Goal: Task Accomplishment & Management: Use online tool/utility

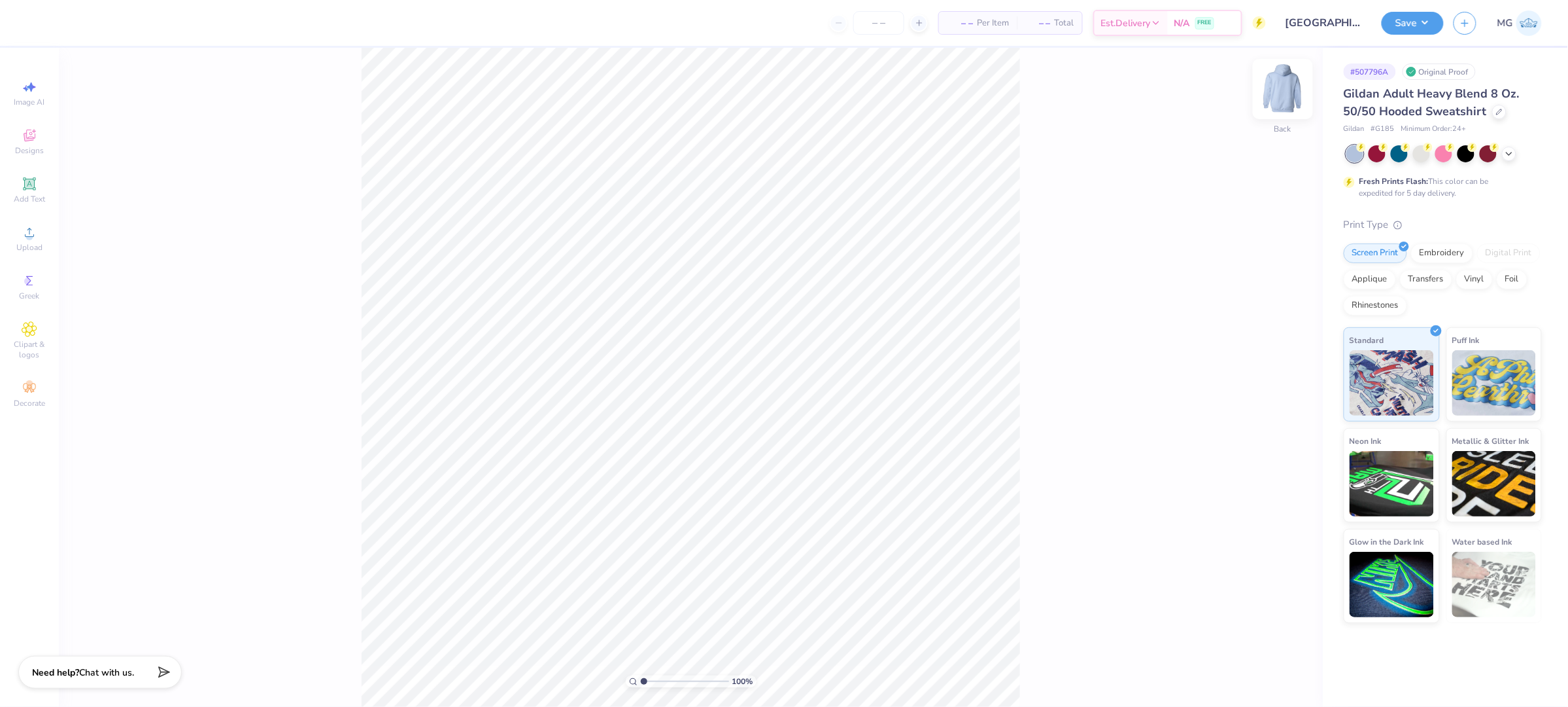
click at [1285, 80] on img at bounding box center [1283, 89] width 53 height 53
click at [27, 236] on circle at bounding box center [28, 236] width 7 height 7
type input "11.59"
type input "9.22"
click at [1274, 364] on input "6.55" at bounding box center [1274, 363] width 47 height 18
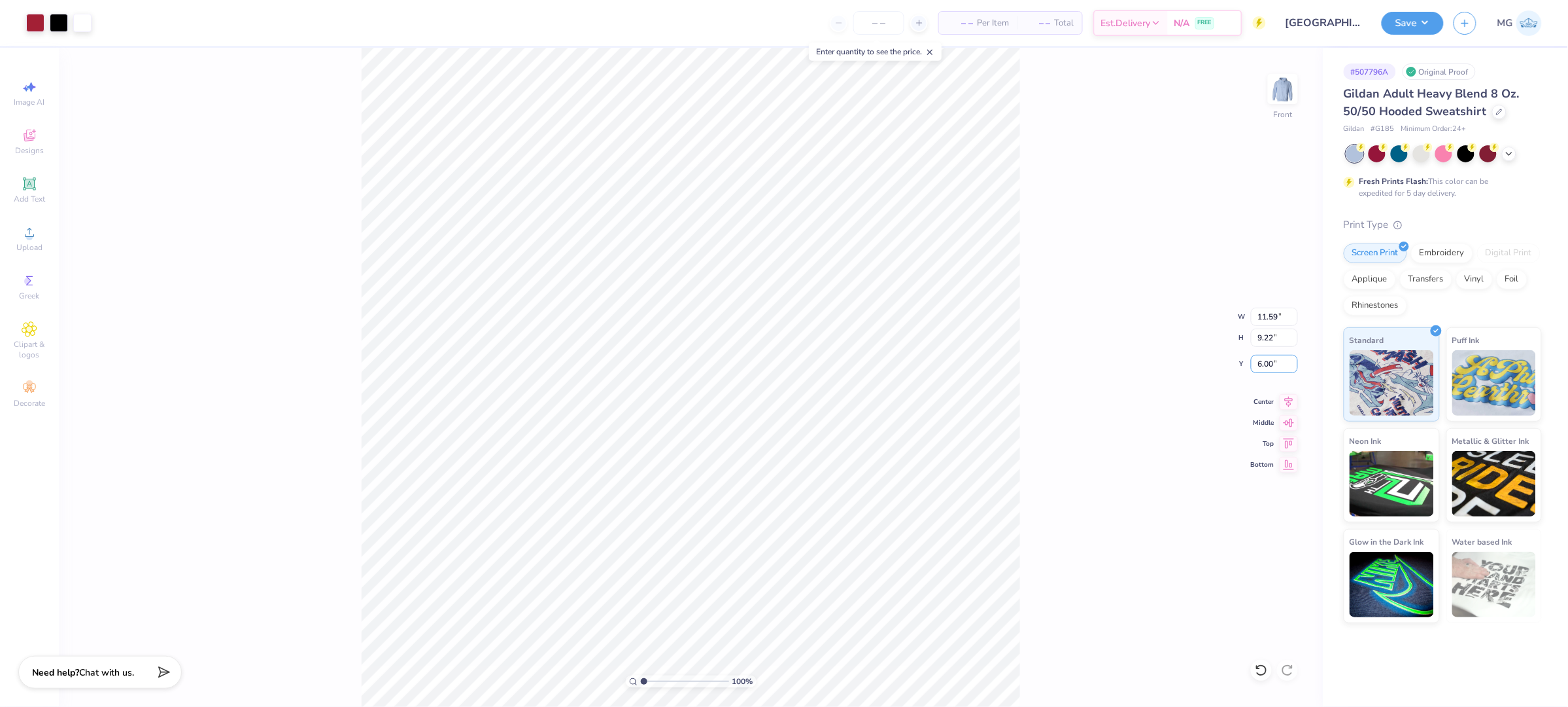
type input "6.00"
click at [1034, 402] on div "100 % Front W 11.59 11.59 " H 9.22 9.22 " Y 6.00 6.00 " Center Middle Top Bottom" at bounding box center [691, 377] width 1264 height 659
click at [1291, 397] on icon at bounding box center [1288, 400] width 18 height 16
click at [1081, 348] on div "100 % Front W 11.59 11.59 " H 9.22 9.22 " Y 6.00 6.00 " Center Middle Top Bottom" at bounding box center [691, 377] width 1264 height 659
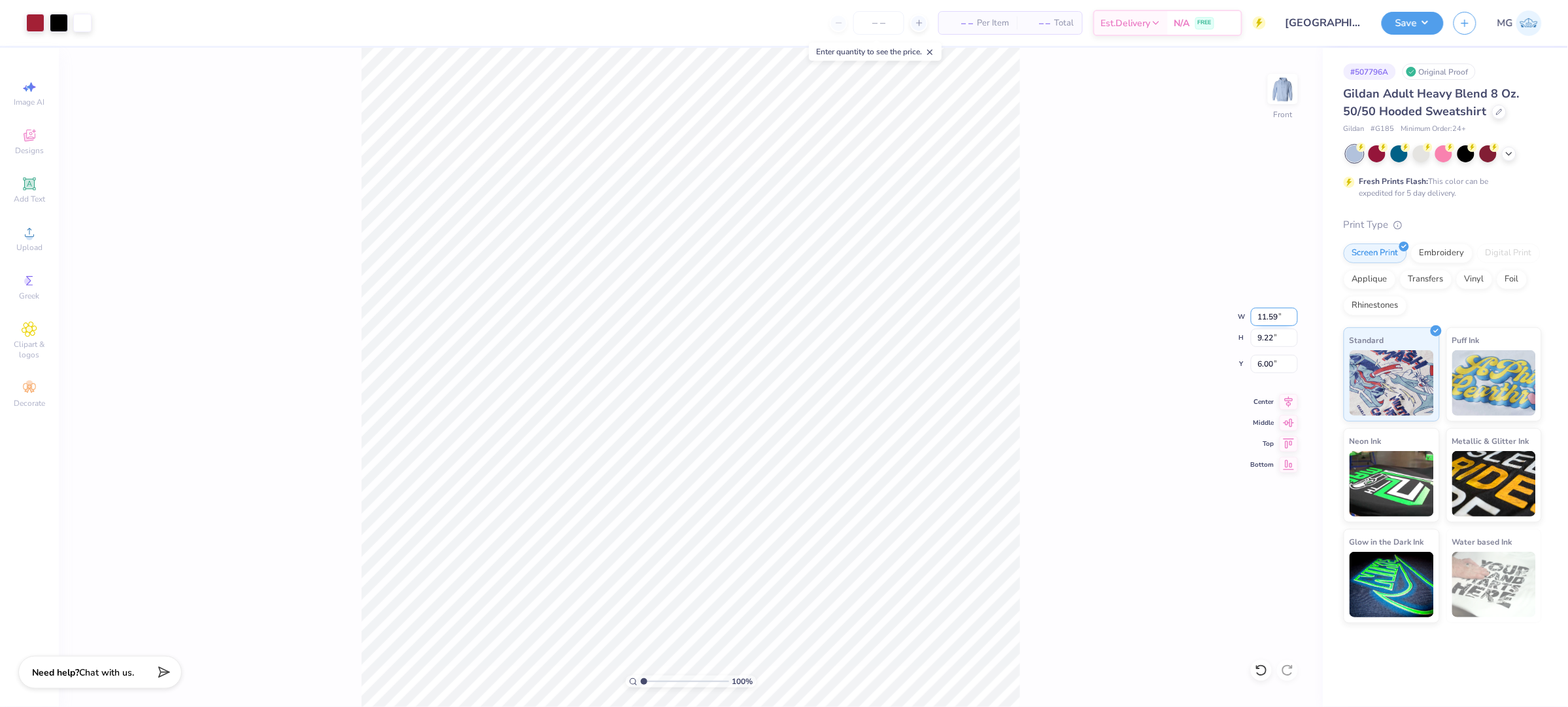
click at [1279, 320] on input "11.59" at bounding box center [1274, 316] width 47 height 18
type input "11.00"
type input "8.75"
type input "6.23"
click at [1272, 362] on input "6.23" at bounding box center [1274, 363] width 47 height 18
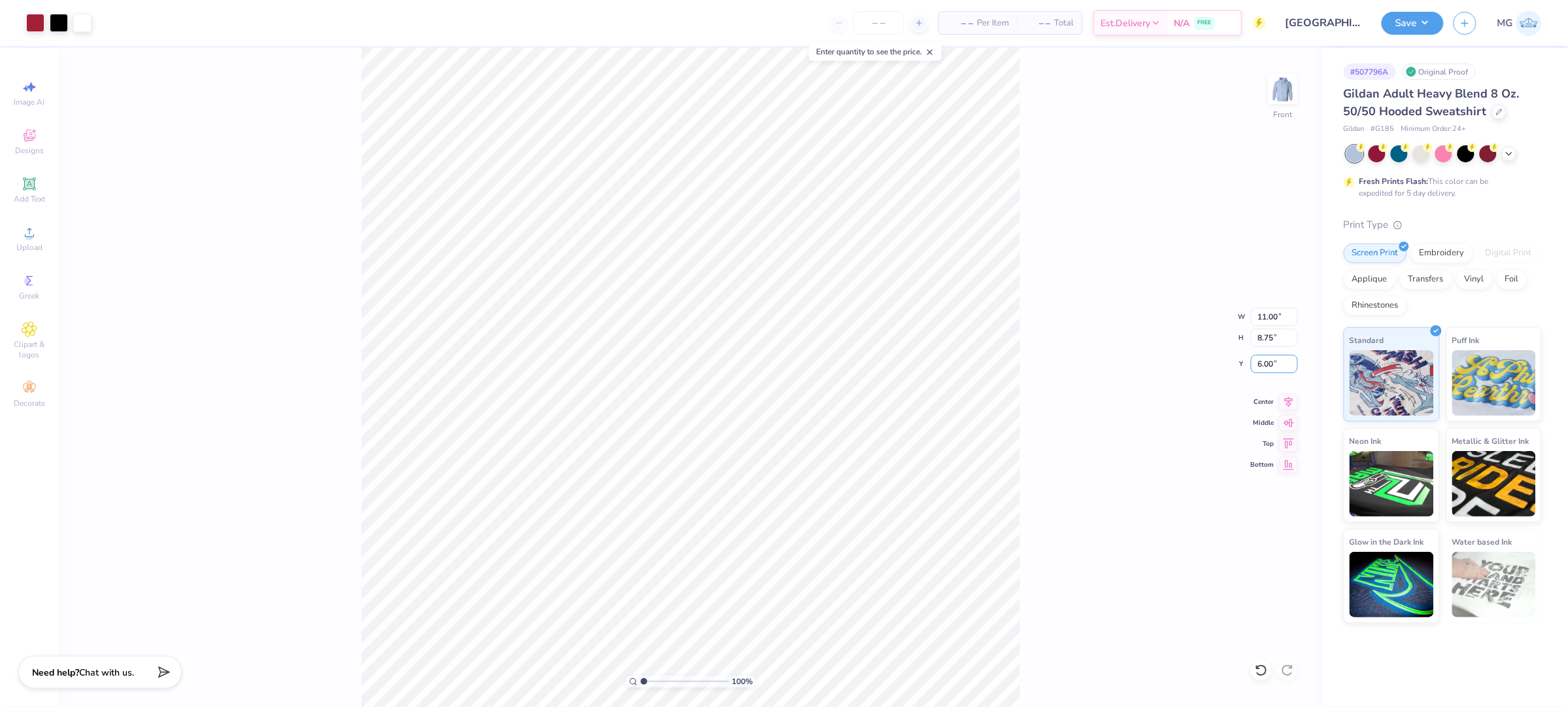
type input "6.00"
click at [1412, 18] on button "Save" at bounding box center [1413, 20] width 62 height 23
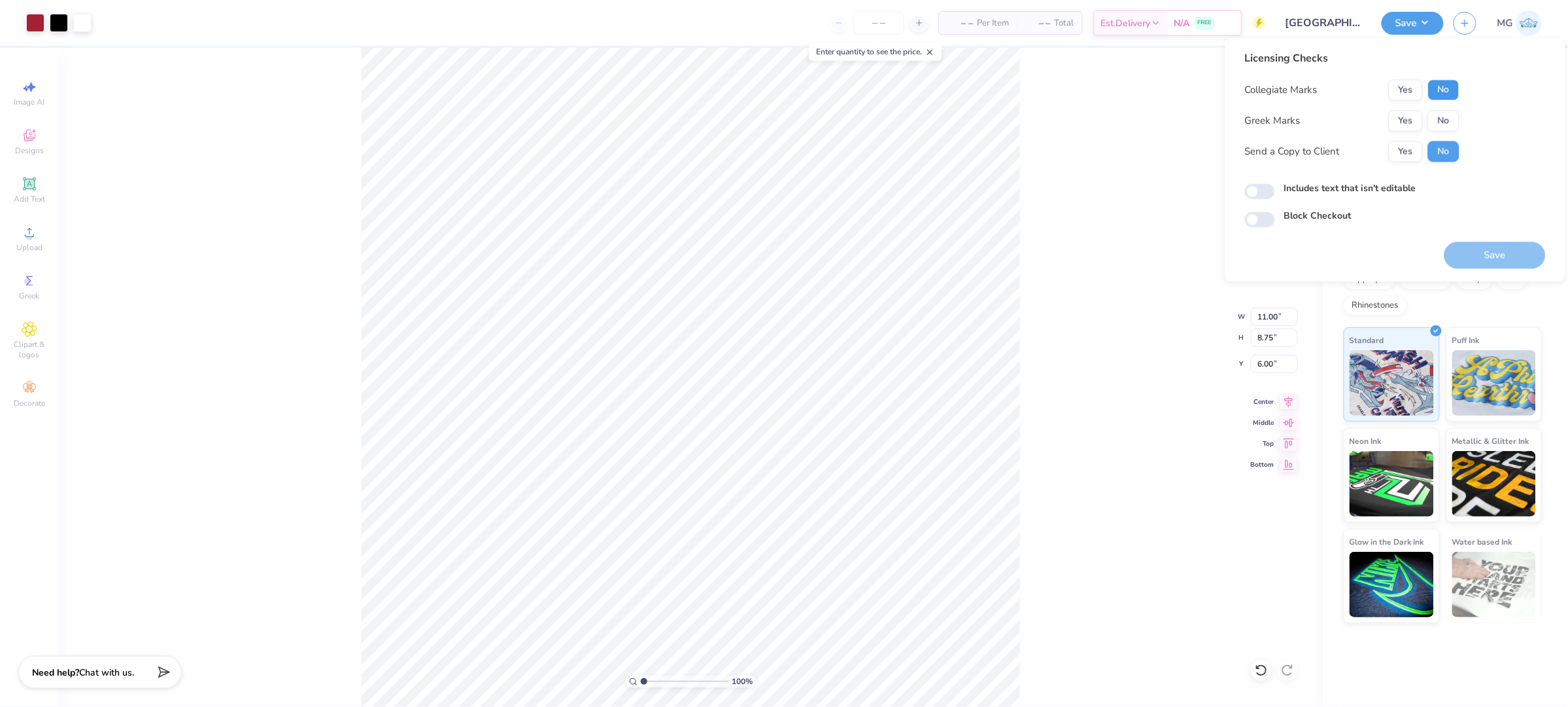
click at [1447, 84] on button "No" at bounding box center [1444, 90] width 31 height 21
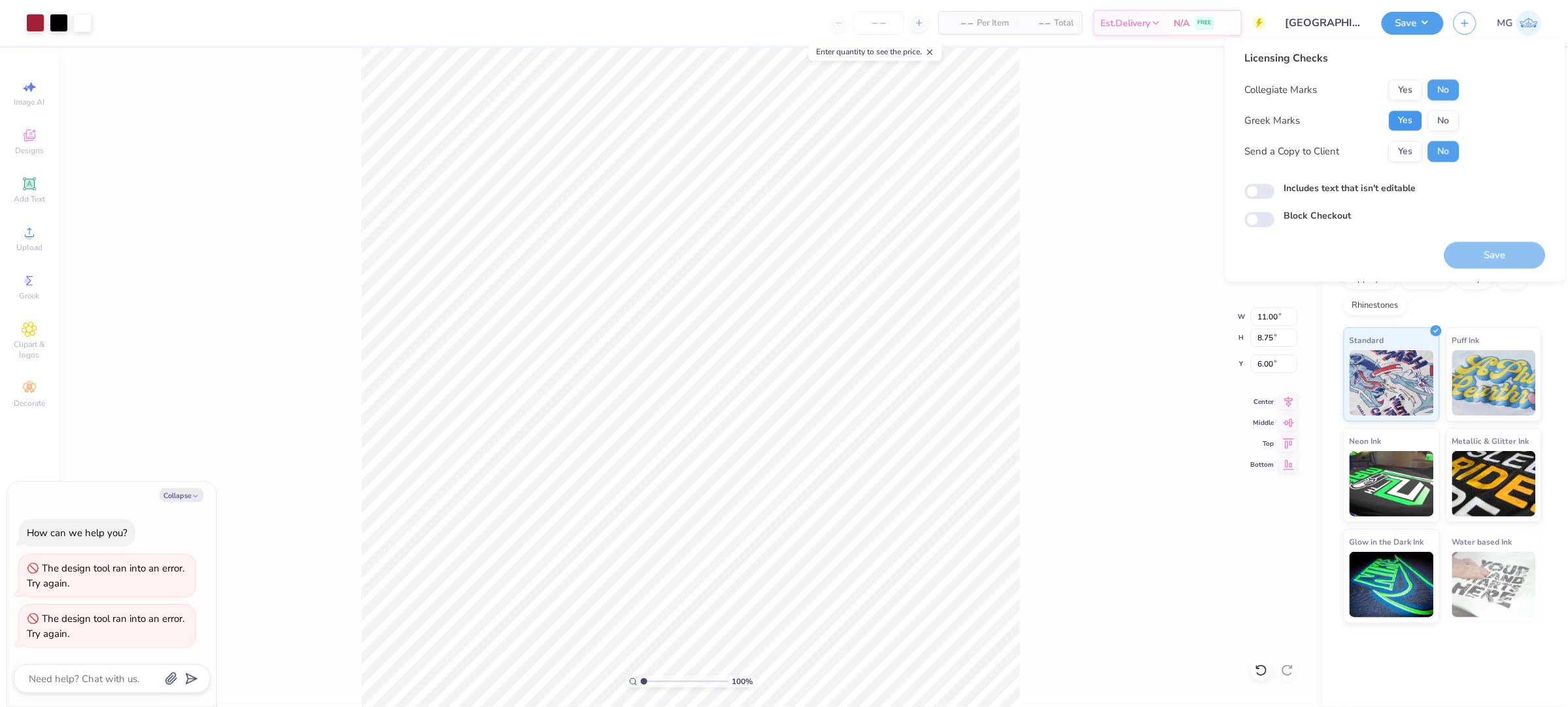
click at [1403, 118] on button "Yes" at bounding box center [1405, 121] width 34 height 21
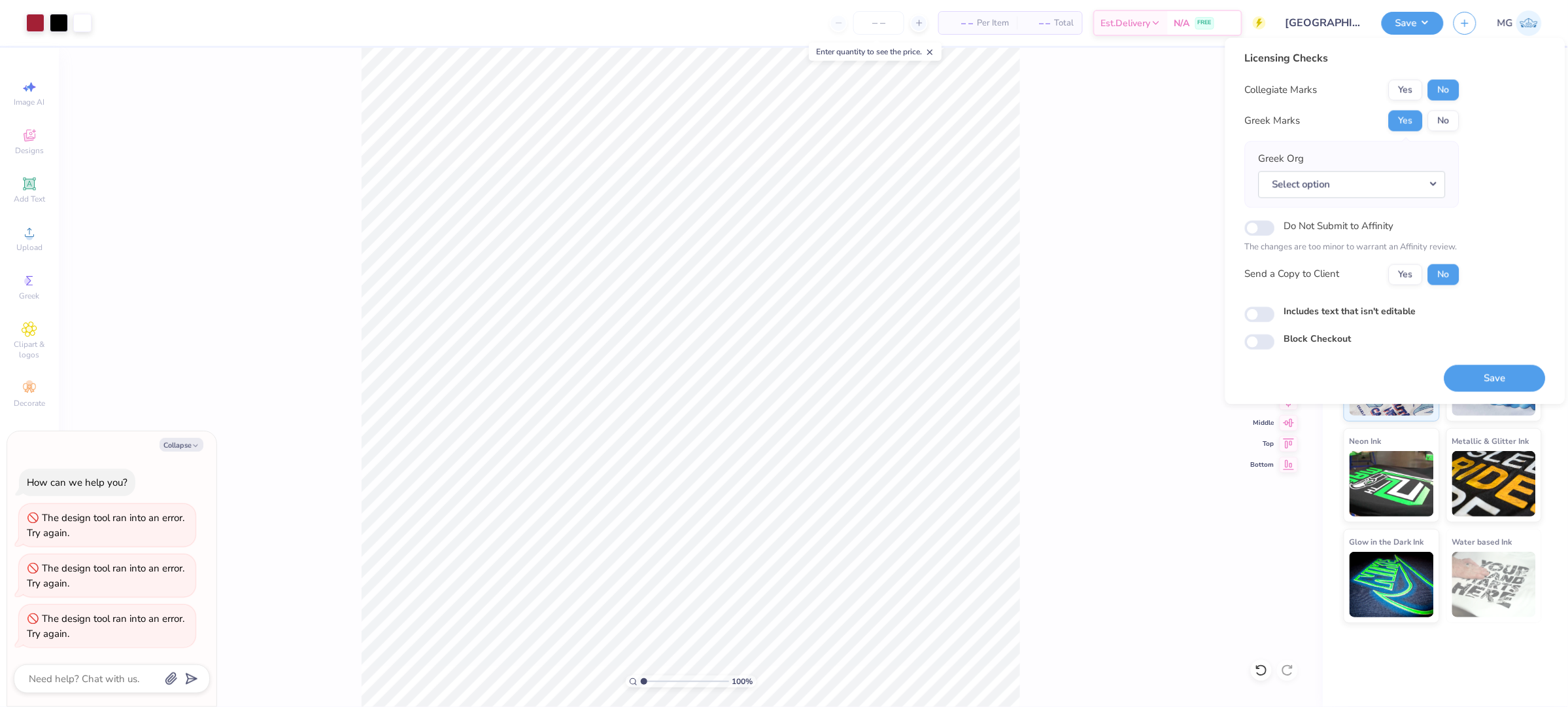
click at [1044, 180] on div "100 % Front W 11.00 11.00 " H 8.75 8.75 " Y 6.00 6.00 " Center Middle Top Bottom" at bounding box center [691, 377] width 1264 height 659
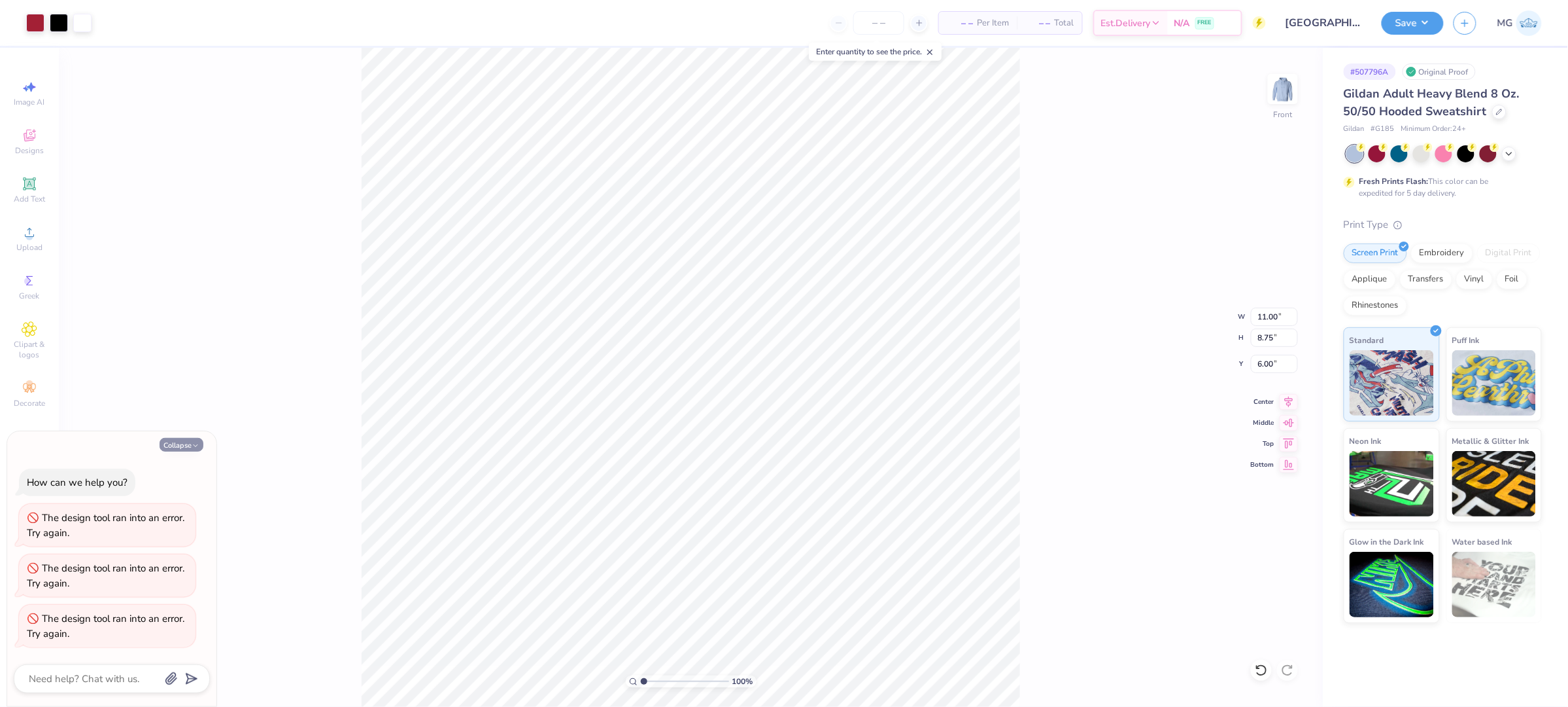
click at [182, 448] on button "Collapse" at bounding box center [181, 444] width 44 height 13
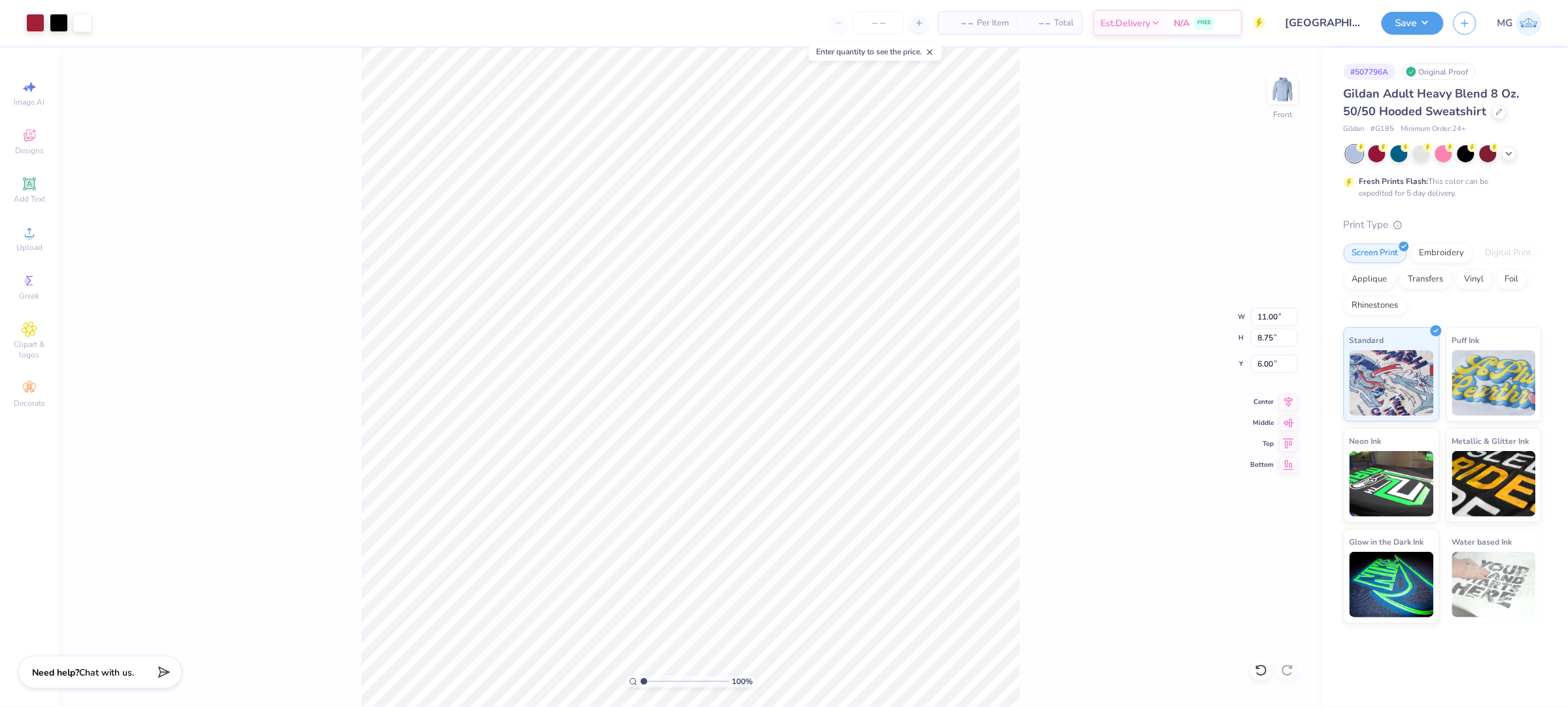
click at [1032, 291] on div "100 % Front W 11.00 11.00 " H 8.75 8.75 " Y 6.00 6.00 " Center Middle Top Bottom" at bounding box center [691, 377] width 1264 height 659
click at [1438, 18] on button "Save" at bounding box center [1413, 20] width 62 height 23
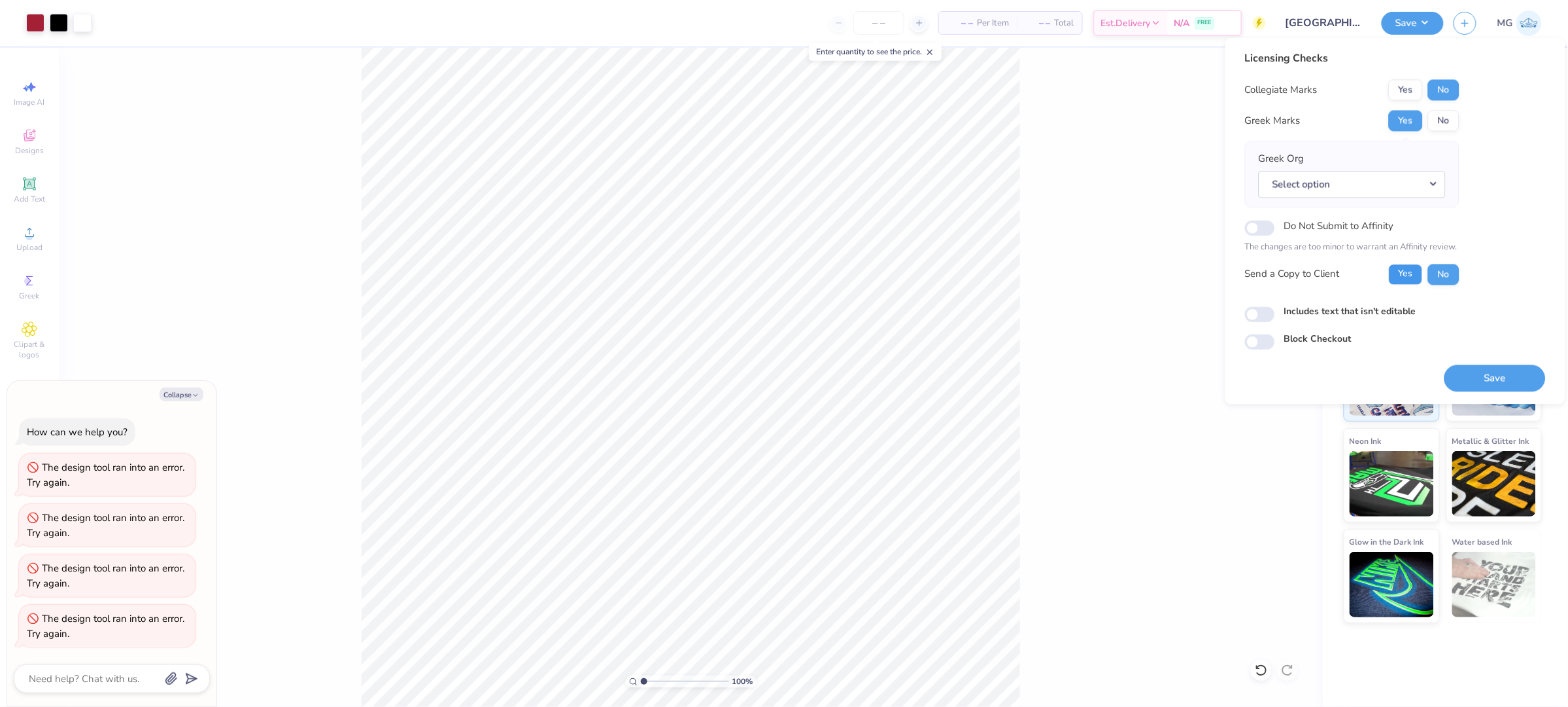
click at [1404, 279] on button "Yes" at bounding box center [1405, 274] width 34 height 21
type textarea "x"
click at [1250, 319] on input "Includes text that isn't editable" at bounding box center [1260, 314] width 30 height 16
checkbox input "true"
click at [1341, 181] on button "Select option" at bounding box center [1352, 184] width 187 height 27
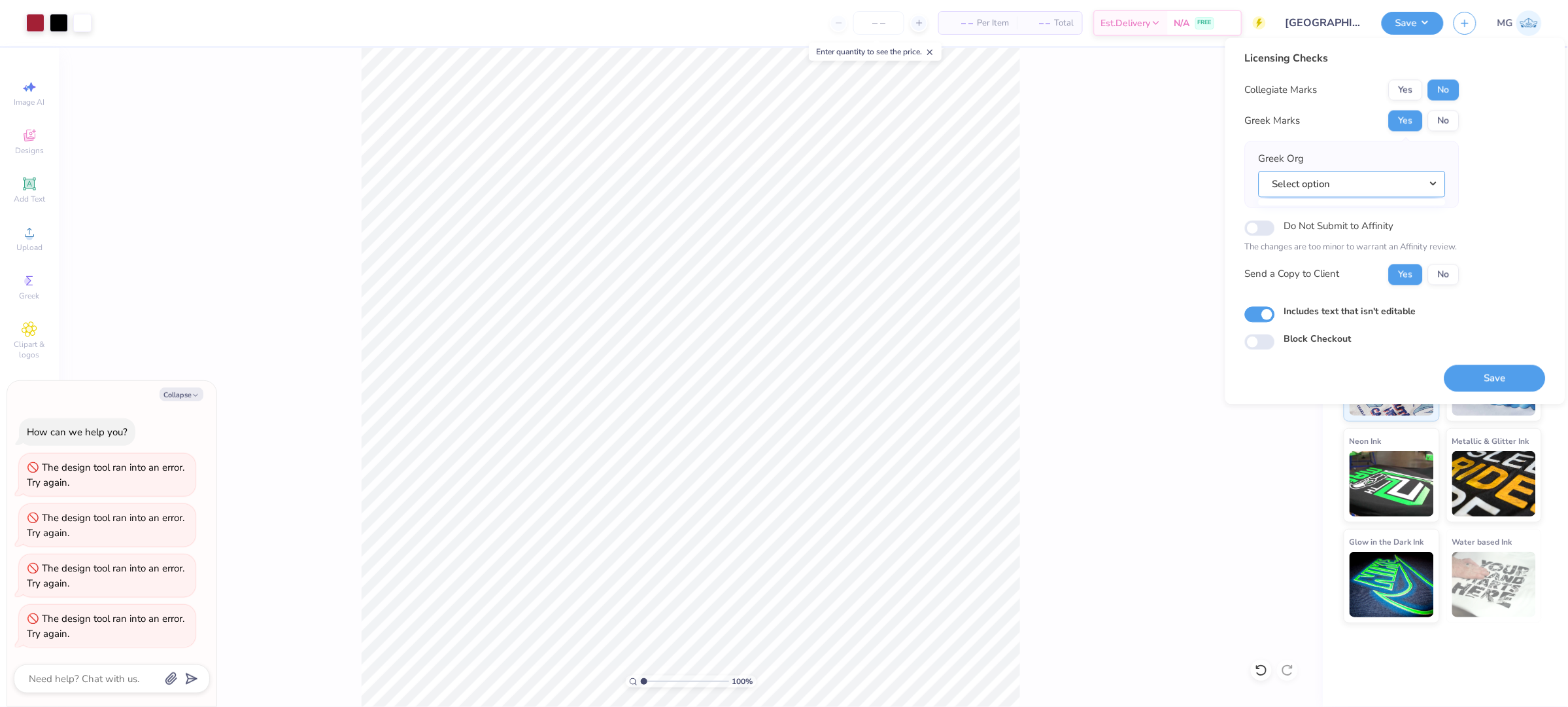
click at [1347, 186] on button "Select option" at bounding box center [1352, 184] width 187 height 27
click at [1348, 186] on button "Select option" at bounding box center [1352, 184] width 187 height 27
click at [1369, 181] on button "Select option" at bounding box center [1352, 184] width 187 height 27
click at [1435, 182] on button "Select option" at bounding box center [1352, 184] width 187 height 27
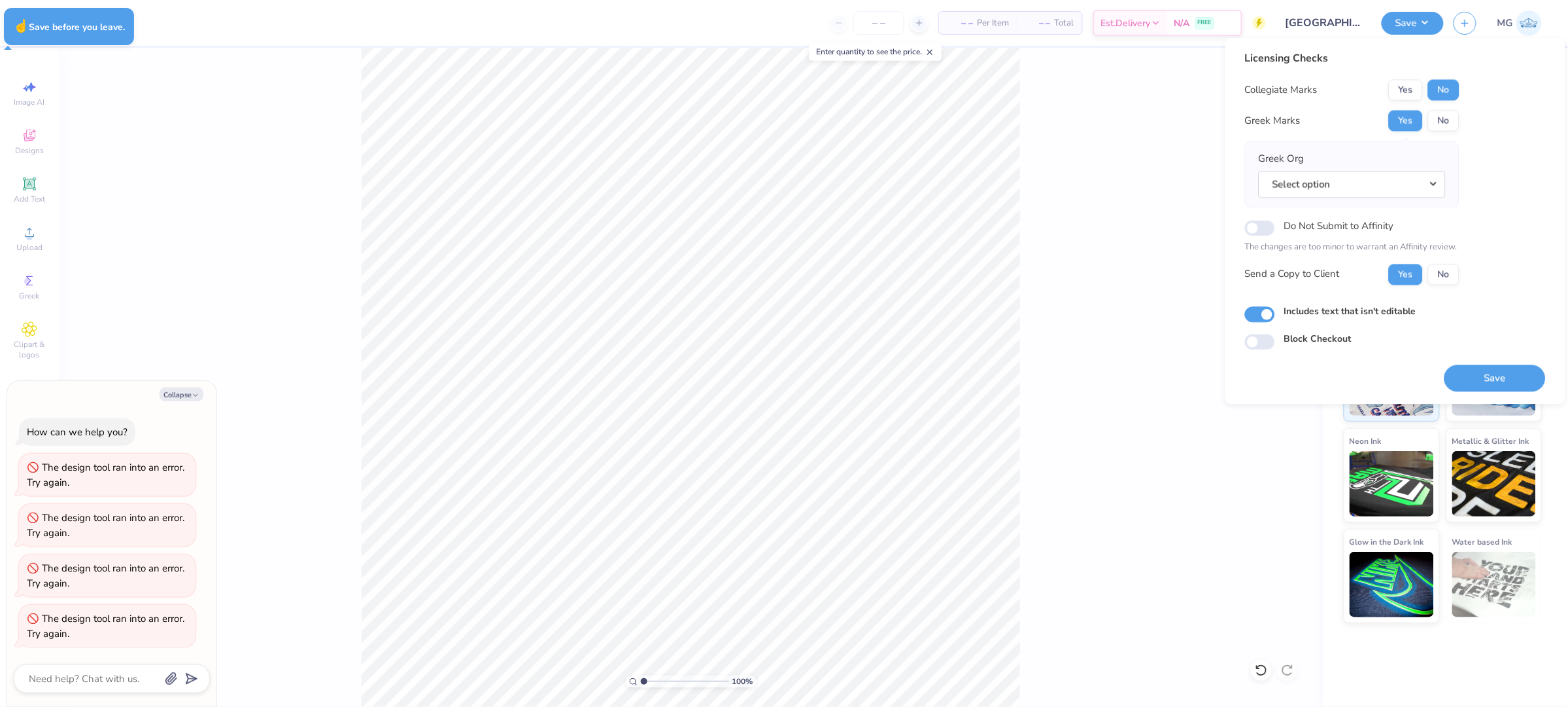
type textarea "x"
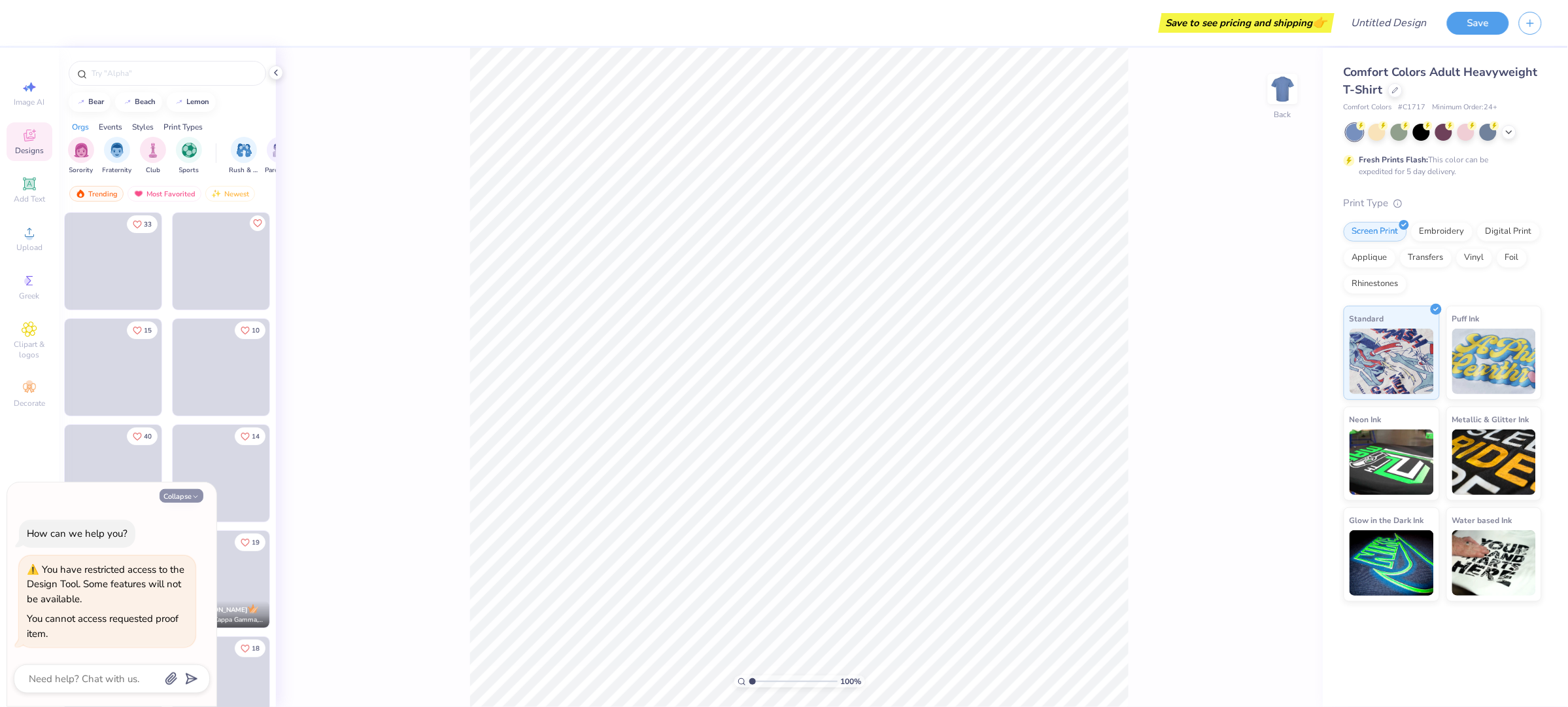
click at [188, 497] on button "Collapse" at bounding box center [181, 495] width 44 height 13
type textarea "x"
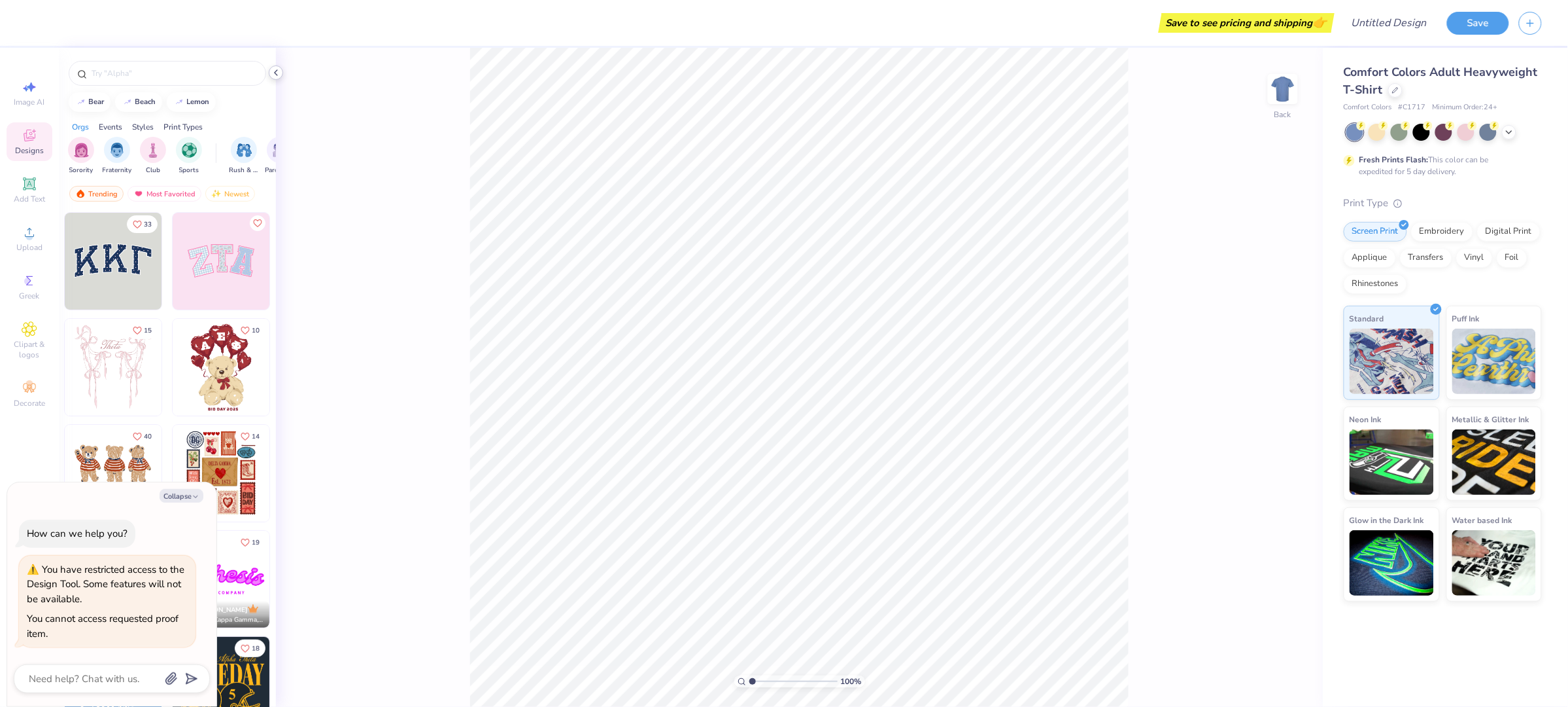
click at [280, 78] on div at bounding box center [276, 72] width 14 height 14
type textarea "x"
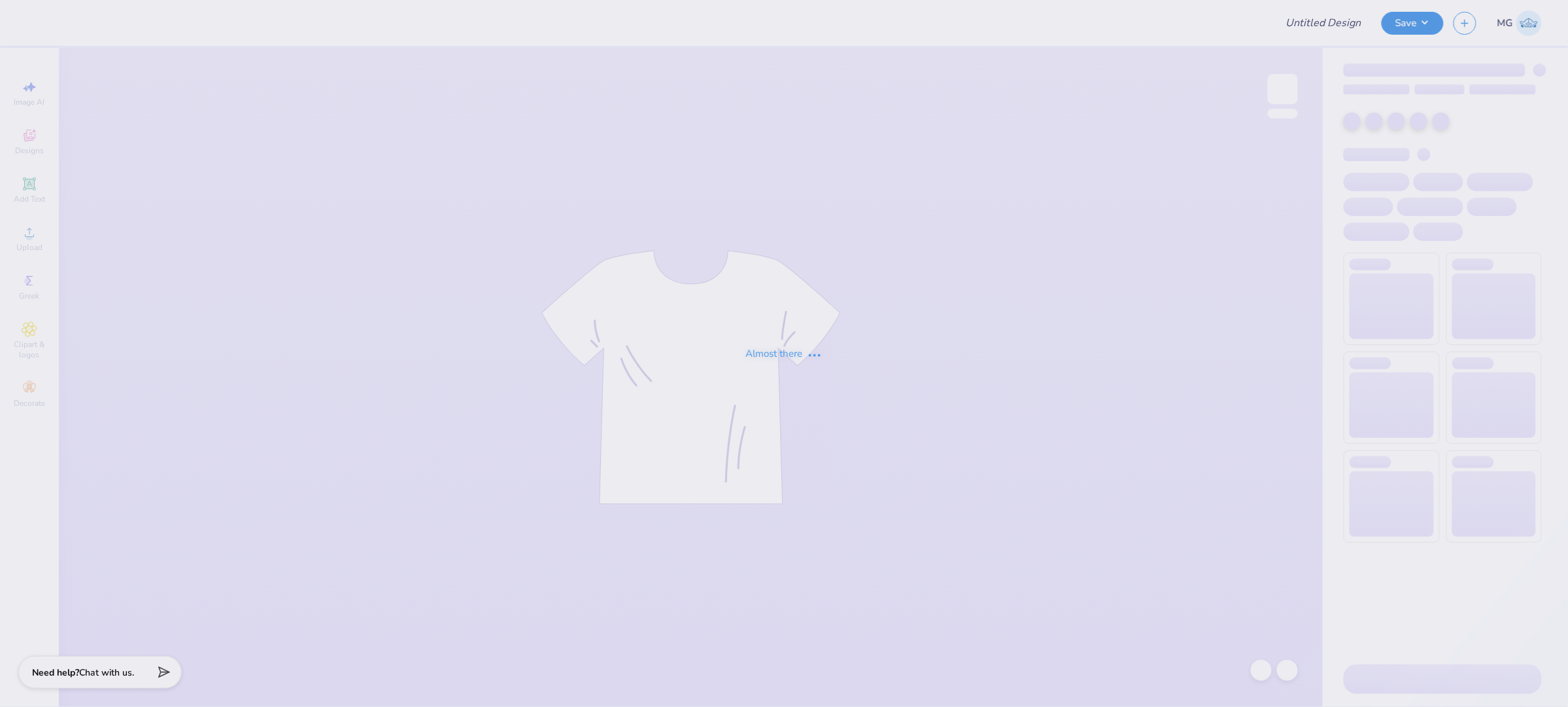
type input "Monmouth University : Victoria Halkias"
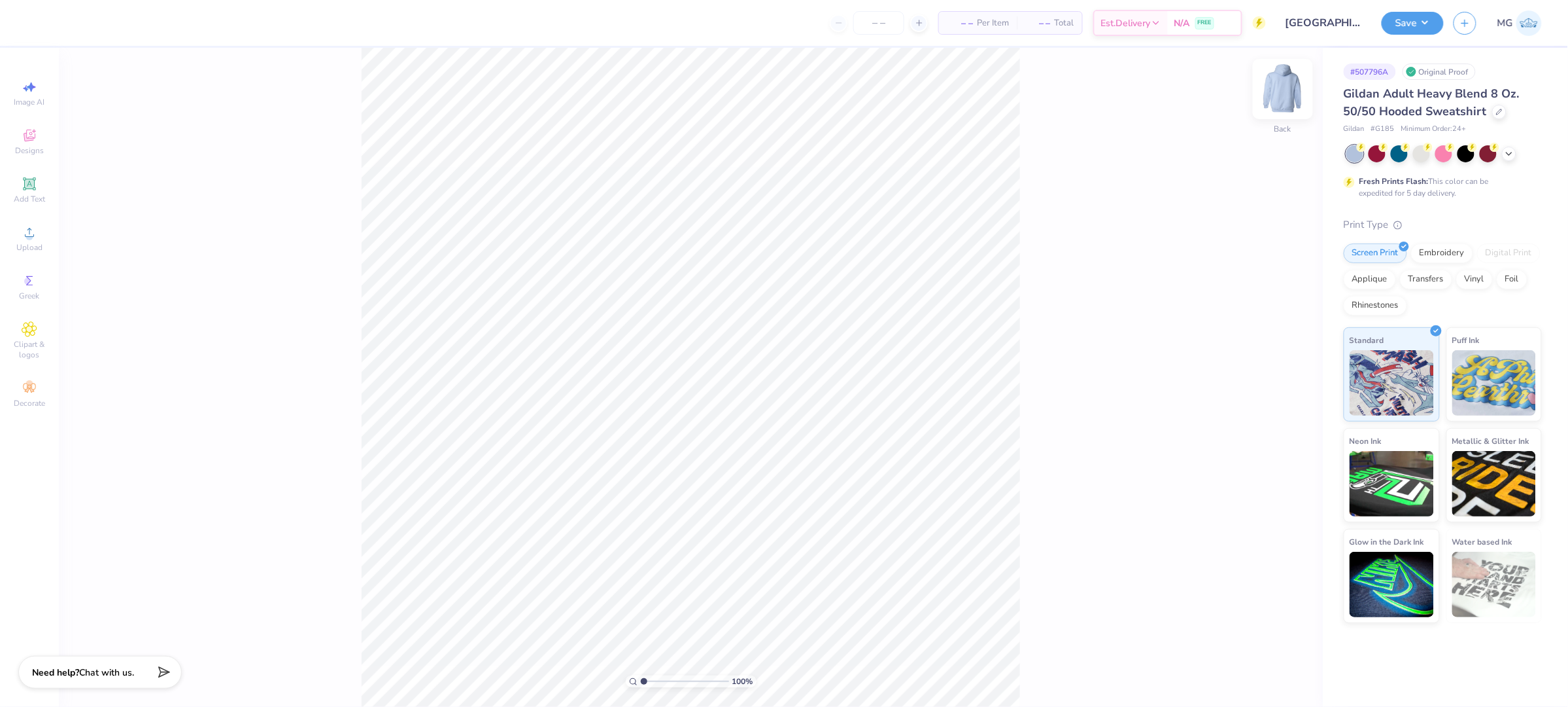
click at [1285, 90] on img at bounding box center [1283, 89] width 53 height 53
click at [187, 261] on div "100 % Front" at bounding box center [691, 377] width 1264 height 659
click at [28, 235] on circle at bounding box center [28, 236] width 7 height 7
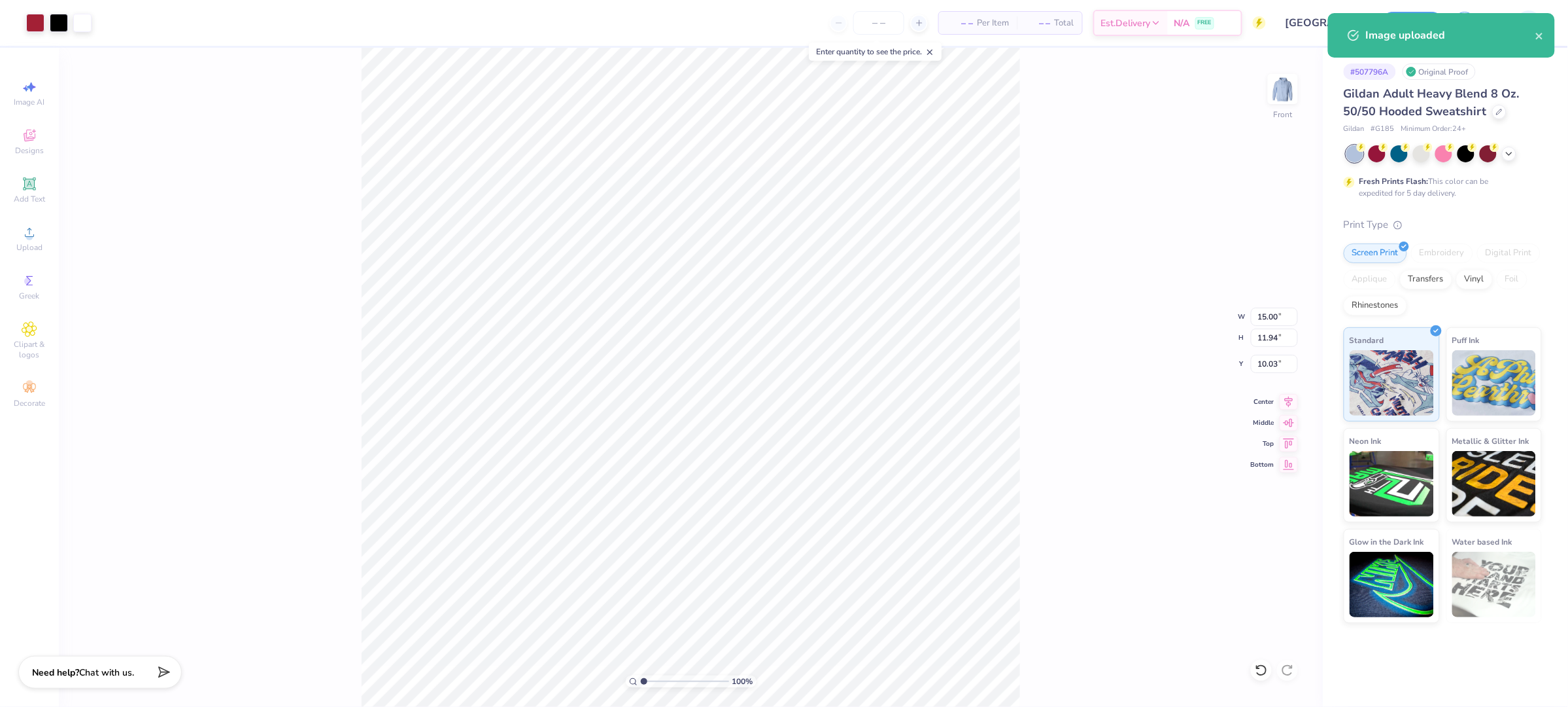
type input "6.00"
click at [1268, 320] on input "15.00" at bounding box center [1274, 316] width 47 height 18
type input "11.00"
type input "8.75"
type input "7.59"
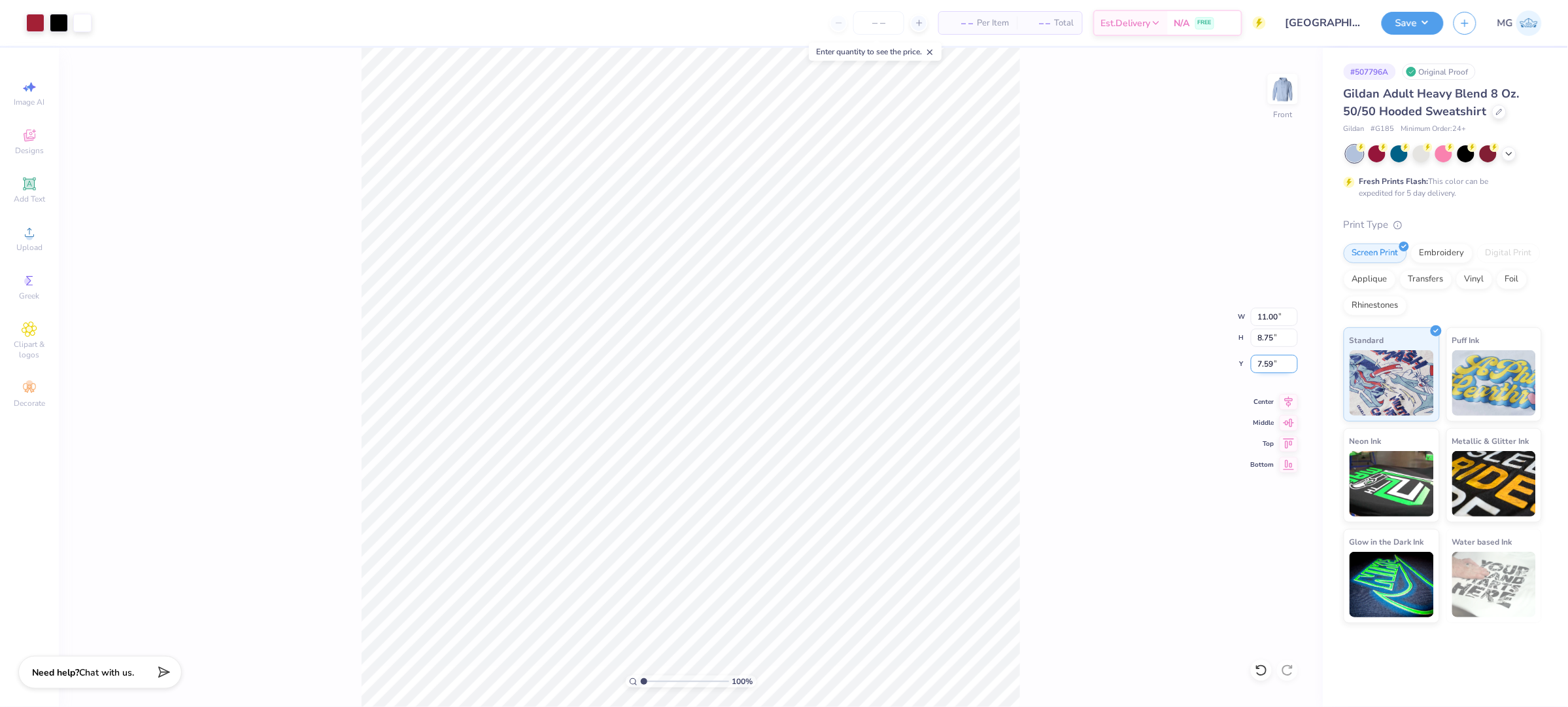
click at [1273, 359] on input "7.59" at bounding box center [1274, 363] width 47 height 18
type input "7"
type input "6.00"
click at [1095, 335] on div "100 % Front W 11.00 11.00 " H 8.75 8.75 " Y 6.00 6.00 " Center Middle Top Bottom" at bounding box center [691, 377] width 1264 height 659
click at [1421, 19] on button "Save" at bounding box center [1413, 20] width 62 height 23
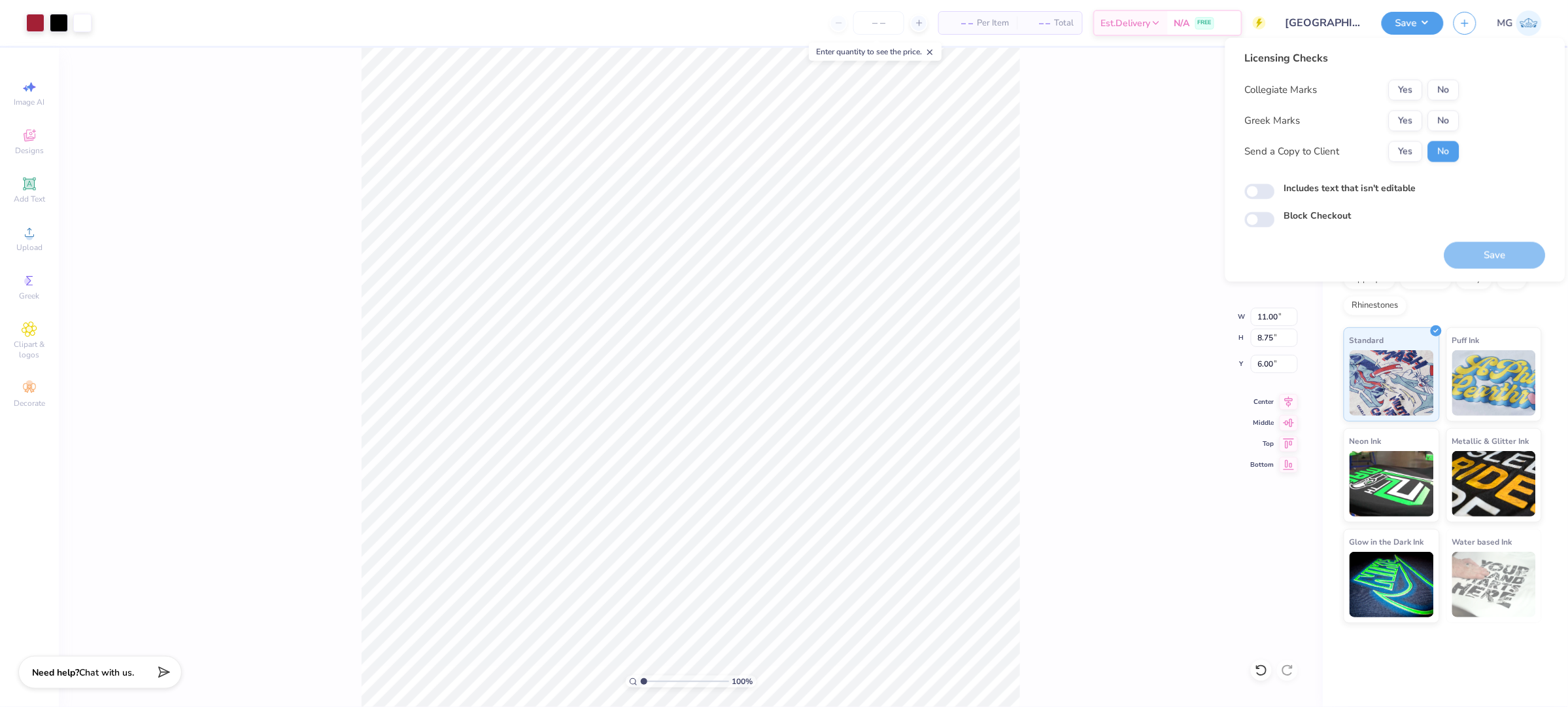
click at [1438, 86] on button "No" at bounding box center [1444, 90] width 31 height 21
click at [1404, 120] on button "Yes" at bounding box center [1405, 121] width 34 height 21
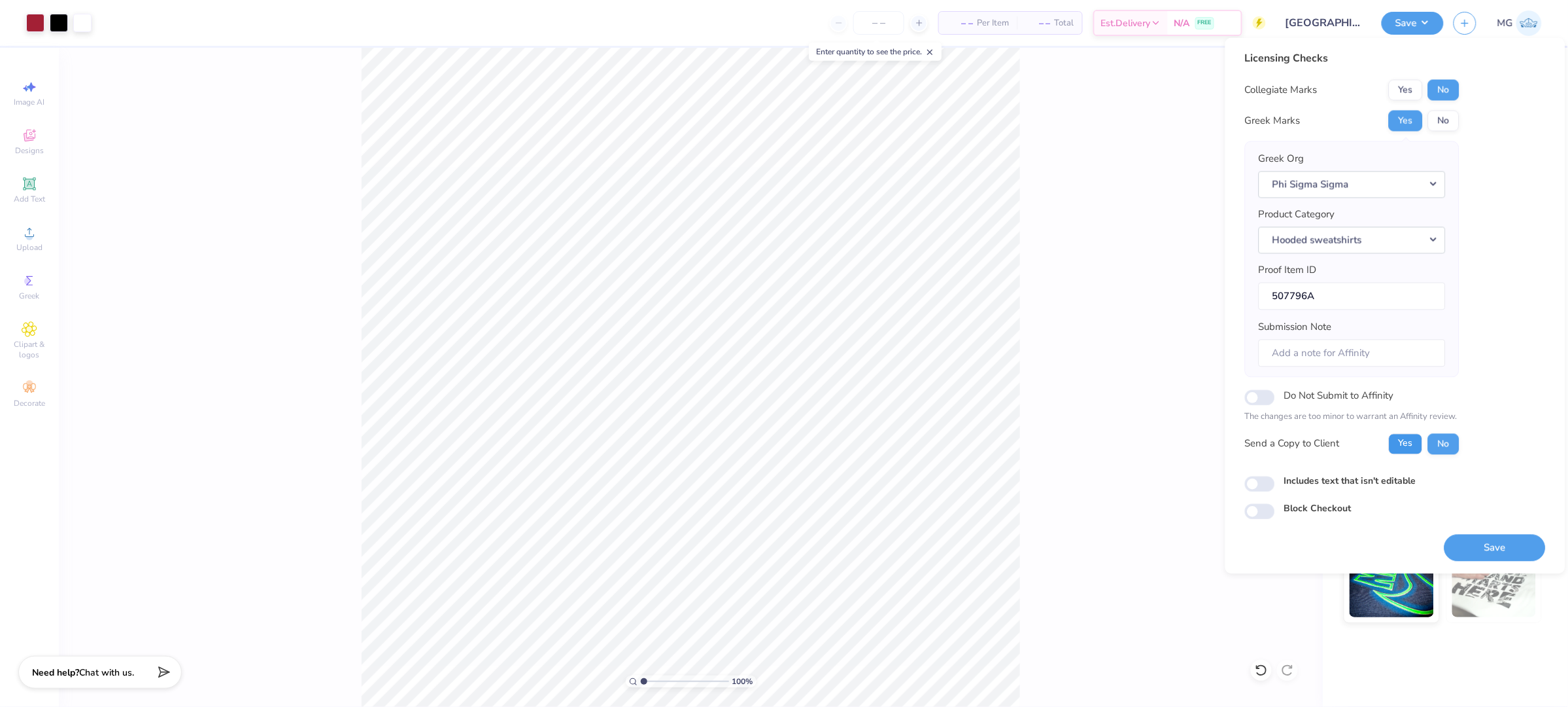
click at [1401, 441] on button "Yes" at bounding box center [1405, 443] width 34 height 21
click at [1259, 481] on input "Includes text that isn't editable" at bounding box center [1260, 484] width 30 height 16
checkbox input "true"
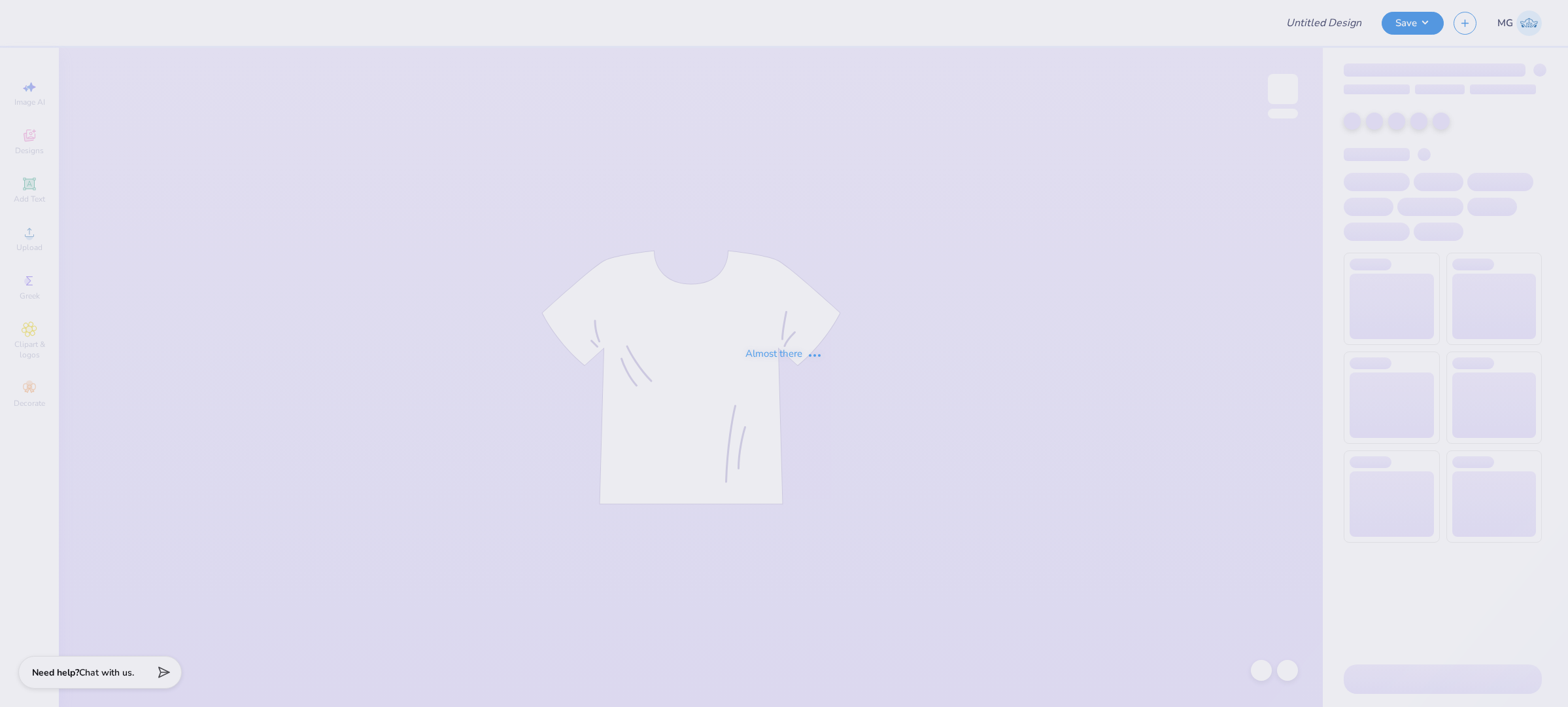
type input "Tote Merch"
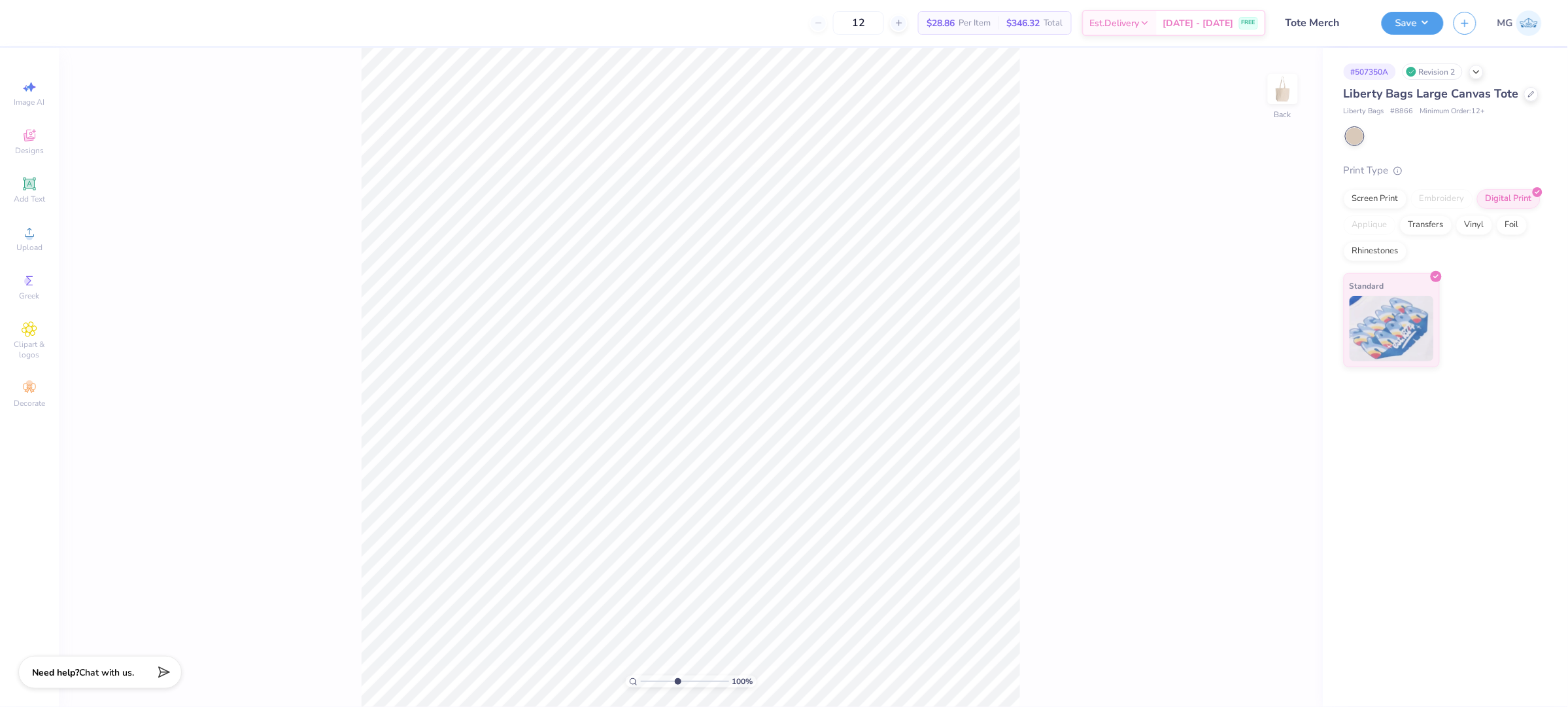
click at [677, 682] on input "range" at bounding box center [685, 681] width 88 height 12
click at [673, 680] on input "range" at bounding box center [685, 681] width 88 height 12
drag, startPoint x: 673, startPoint y: 680, endPoint x: 632, endPoint y: 680, distance: 41.0
type input "1"
click at [641, 680] on input "range" at bounding box center [685, 681] width 88 height 12
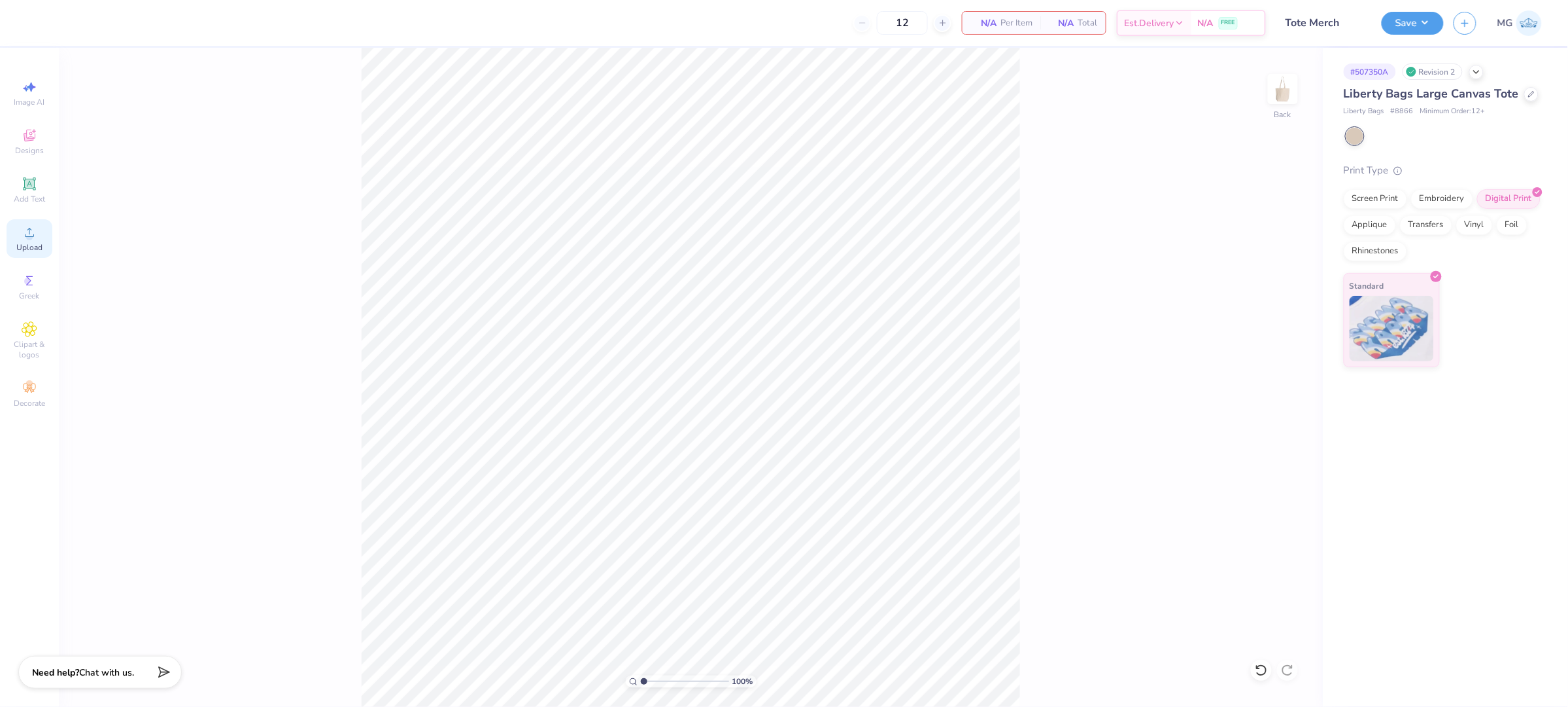
click at [21, 247] on span "Upload" at bounding box center [29, 247] width 26 height 10
type input "13.08"
type input "4.30"
type input "12.24"
type input "4.02"
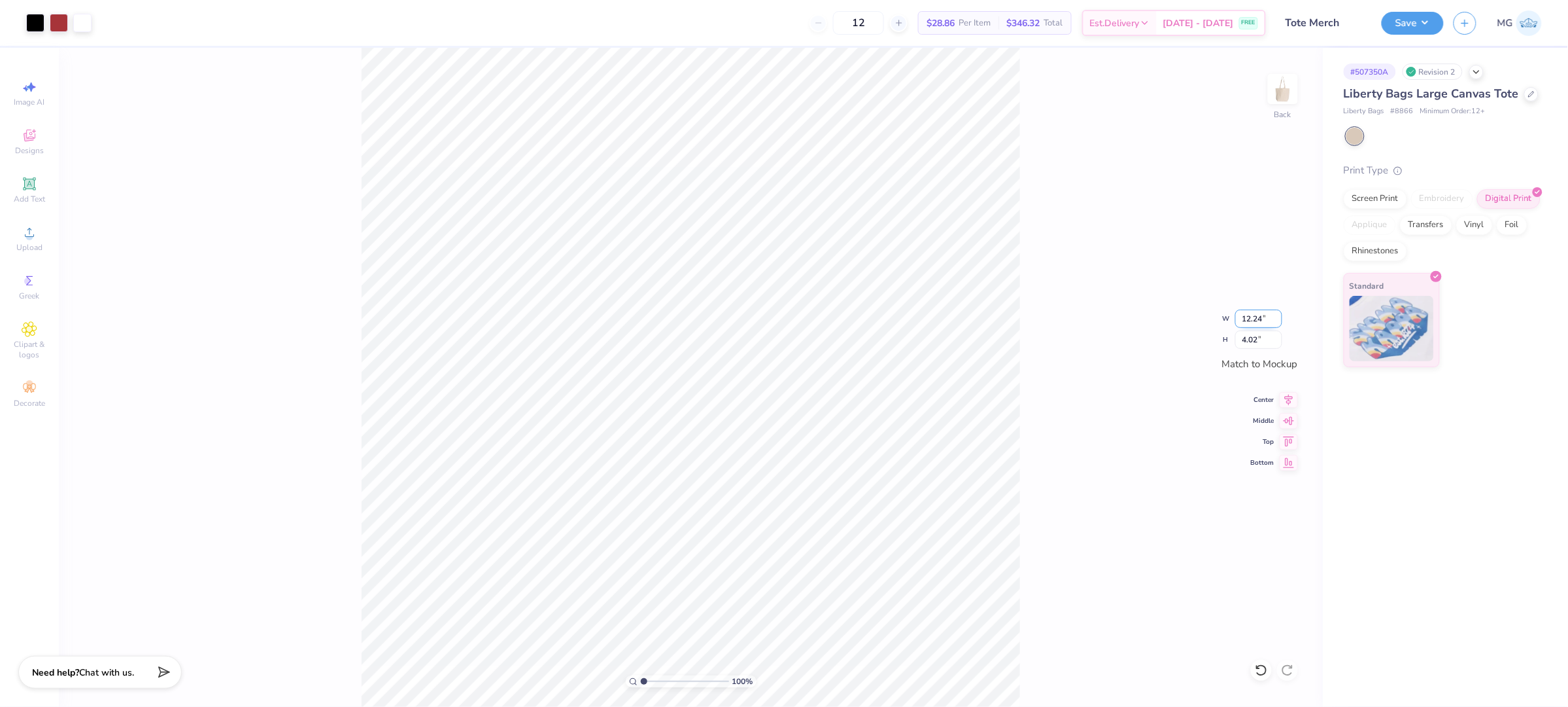
click at [1262, 317] on input "12.24" at bounding box center [1259, 318] width 47 height 18
type input "10.00"
type input "3.29"
click at [1253, 316] on input "10.00" at bounding box center [1259, 318] width 47 height 18
type input "12.00"
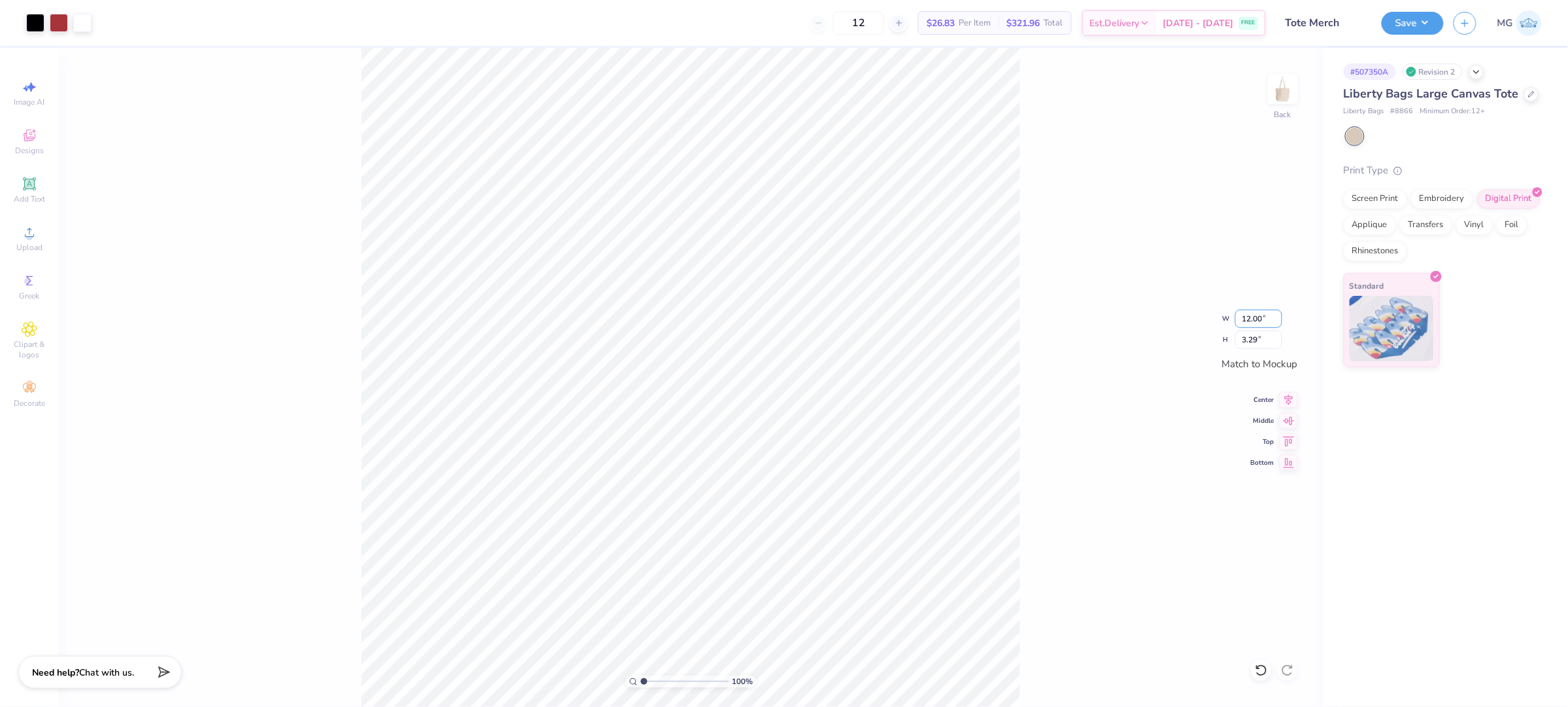
type input "3.94"
click at [1293, 404] on icon at bounding box center [1288, 397] width 18 height 16
click at [1080, 370] on div "100 % Back W 12.00 12.00 " H 3.94 3.94 " Match to [GEOGRAPHIC_DATA] Middle Top …" at bounding box center [691, 377] width 1264 height 659
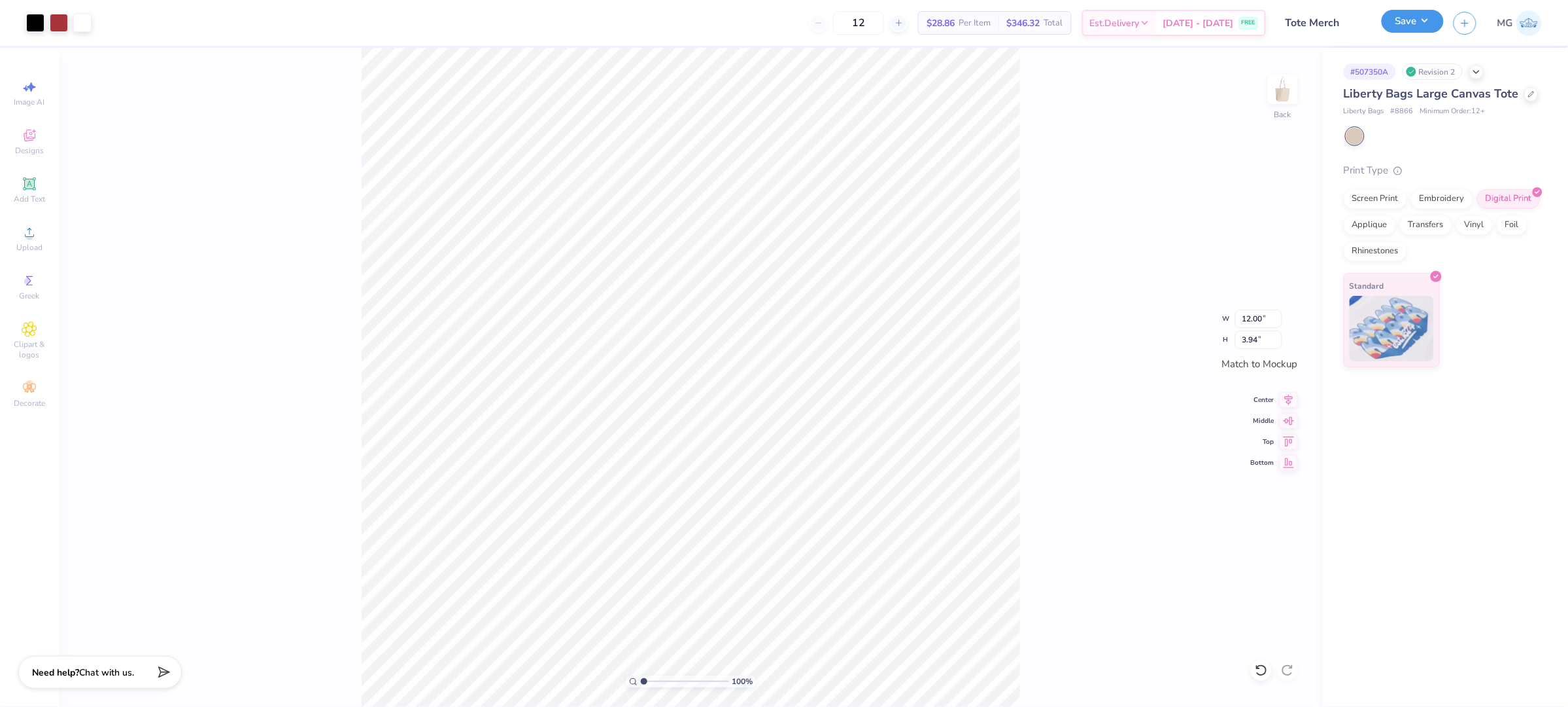
click at [1424, 23] on button "Save" at bounding box center [1413, 20] width 62 height 23
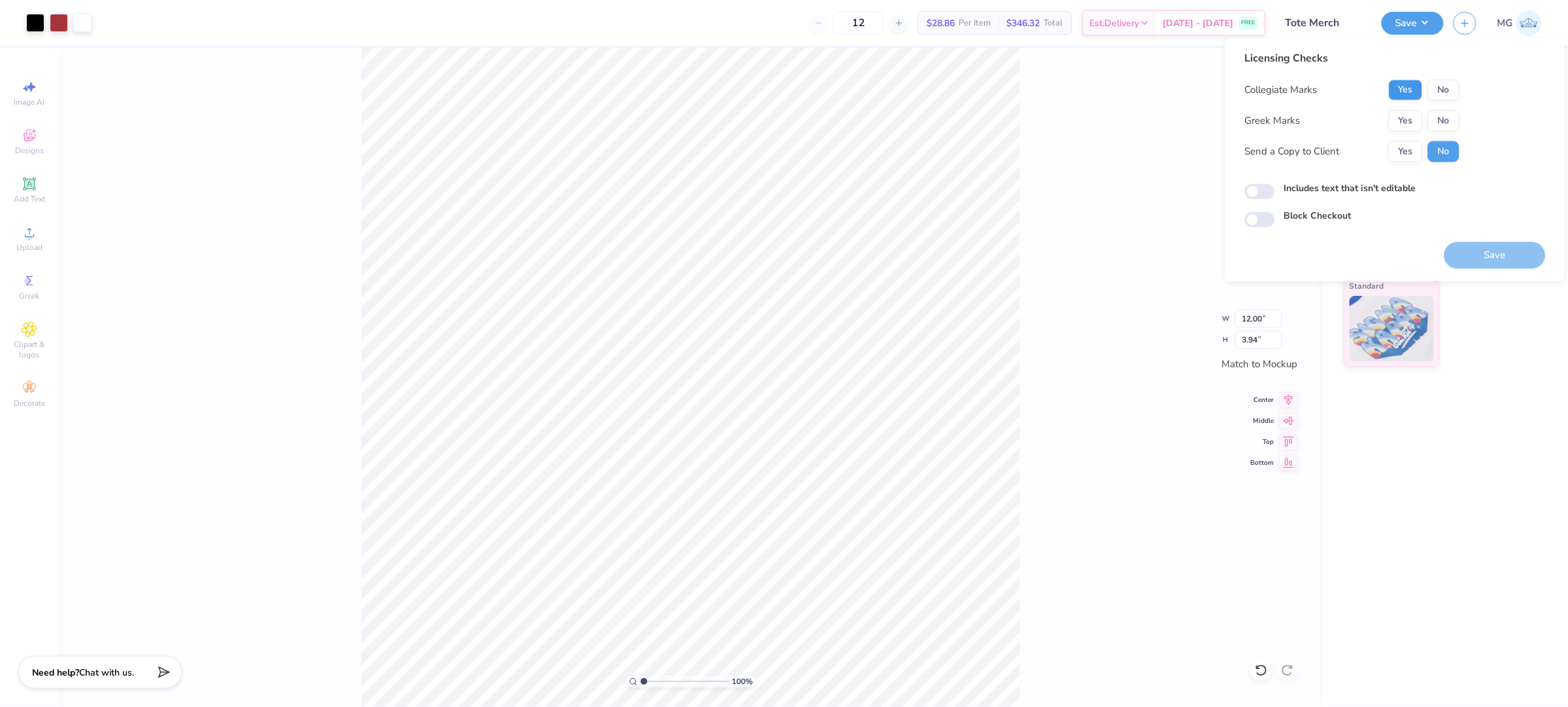
click at [1403, 87] on button "Yes" at bounding box center [1405, 90] width 34 height 21
click at [1438, 119] on button "No" at bounding box center [1444, 121] width 31 height 21
click at [1412, 148] on button "Yes" at bounding box center [1405, 152] width 34 height 21
click at [1322, 188] on label "Includes text that isn't editable" at bounding box center [1351, 189] width 132 height 13
click at [1275, 188] on input "Includes text that isn't editable" at bounding box center [1260, 192] width 30 height 16
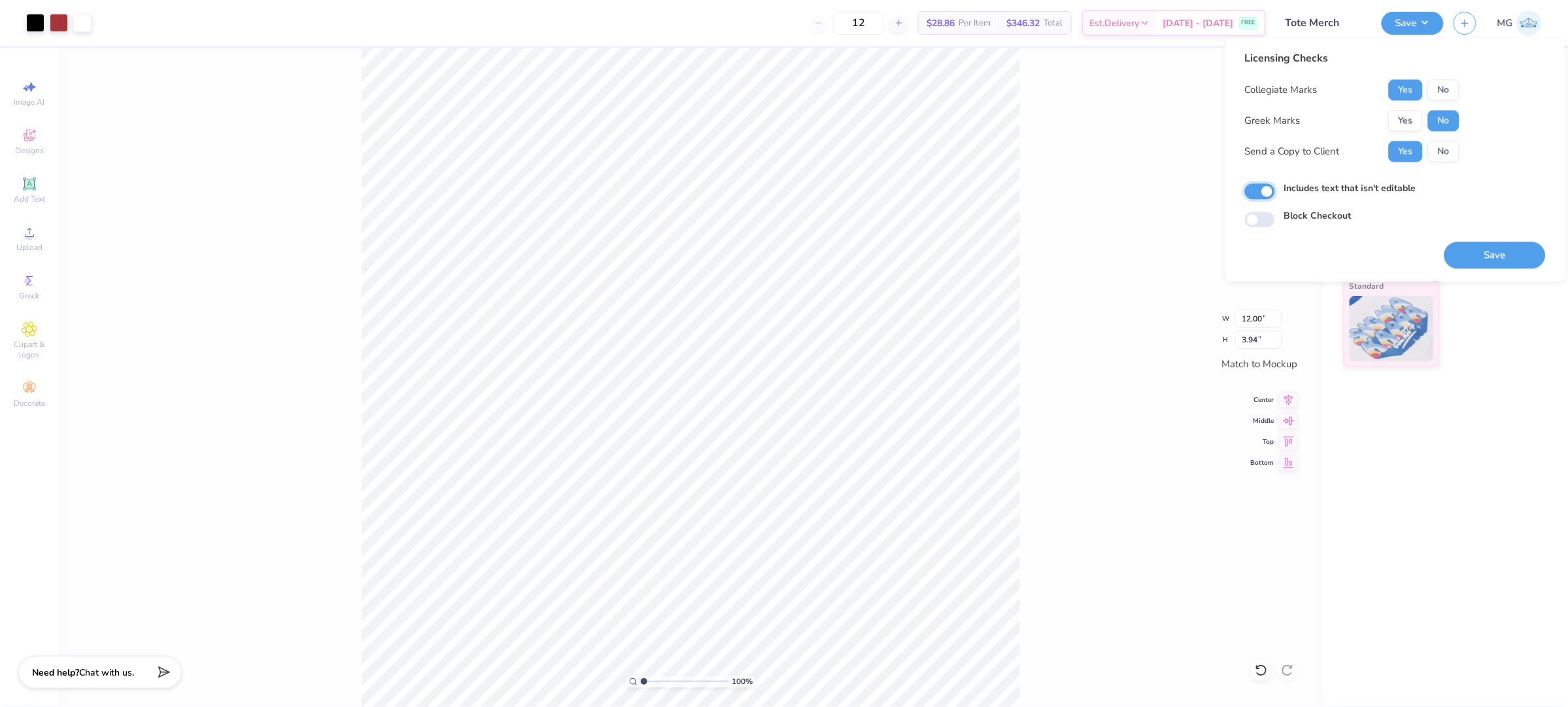
checkbox input "true"
